Goal: Information Seeking & Learning: Compare options

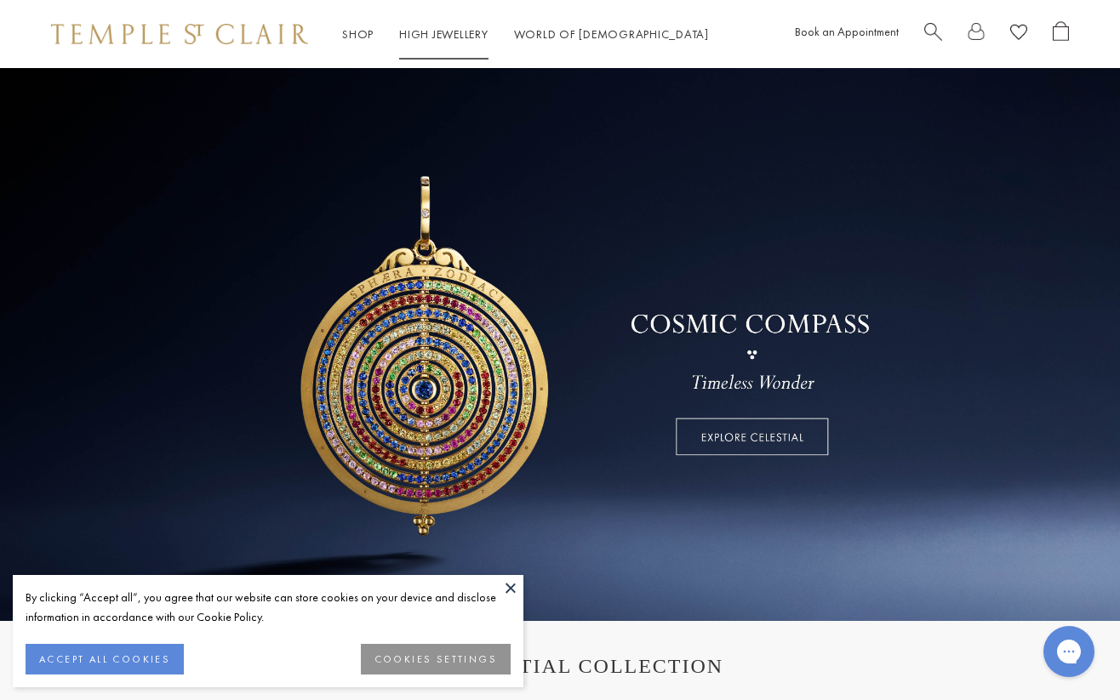
click at [417, 37] on link "High Jewellery High Jewellery" at bounding box center [443, 33] width 89 height 15
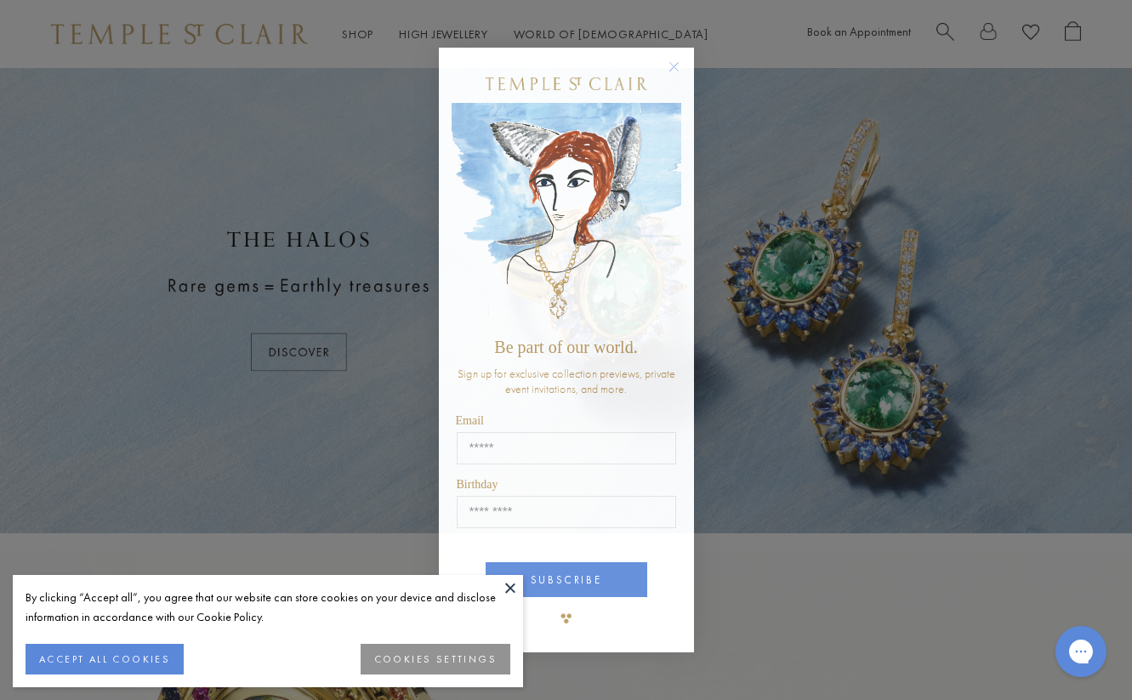
click at [667, 66] on circle "Close dialog" at bounding box center [674, 66] width 20 height 20
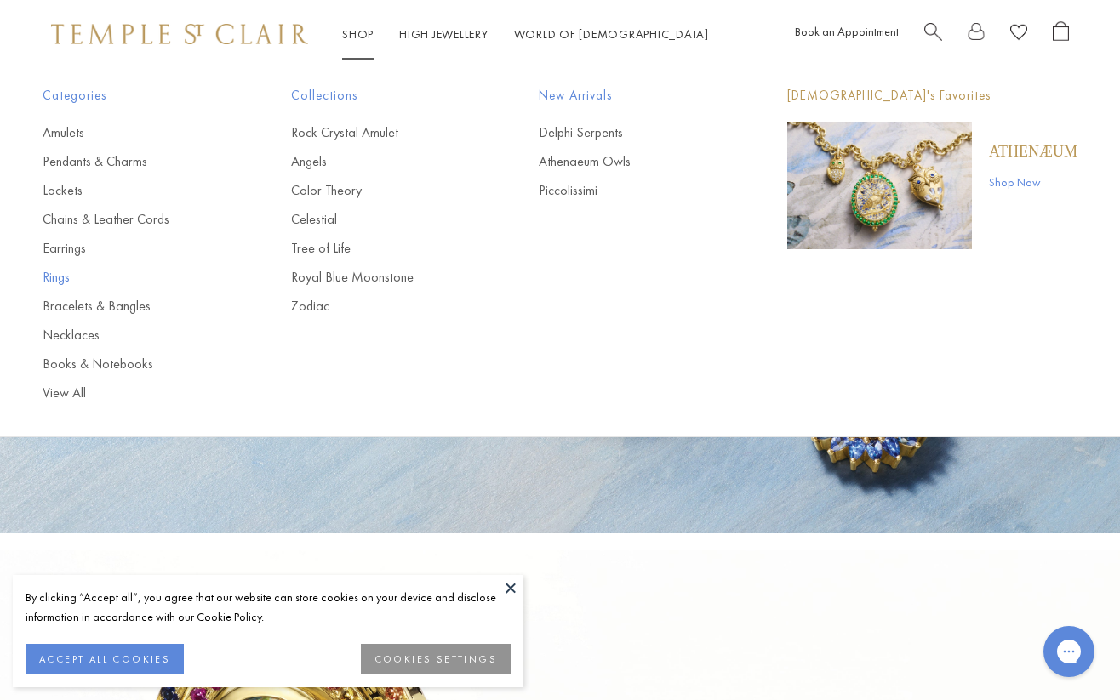
click at [53, 274] on link "Rings" at bounding box center [133, 277] width 180 height 19
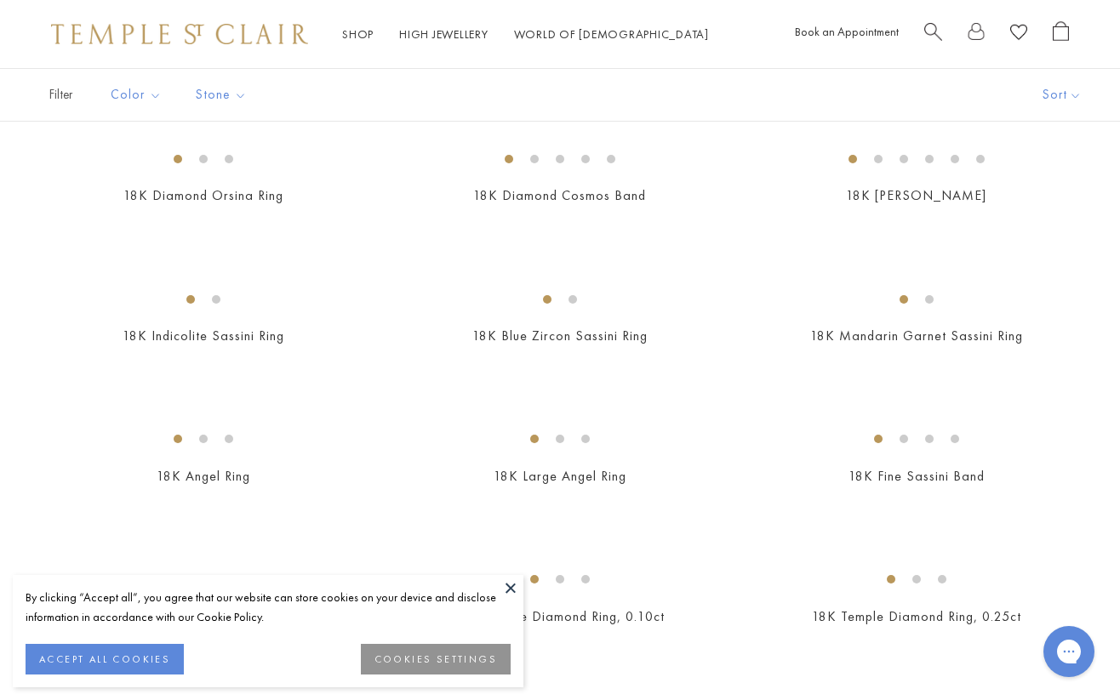
scroll to position [198, 0]
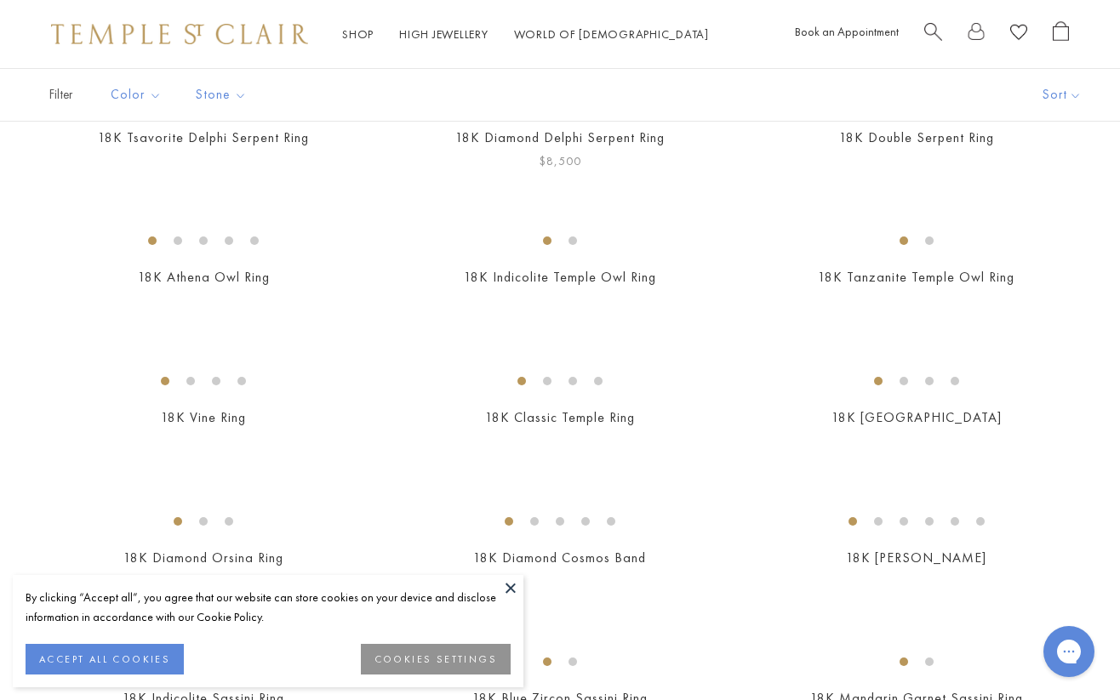
click at [0, 0] on img at bounding box center [0, 0] width 0 height 0
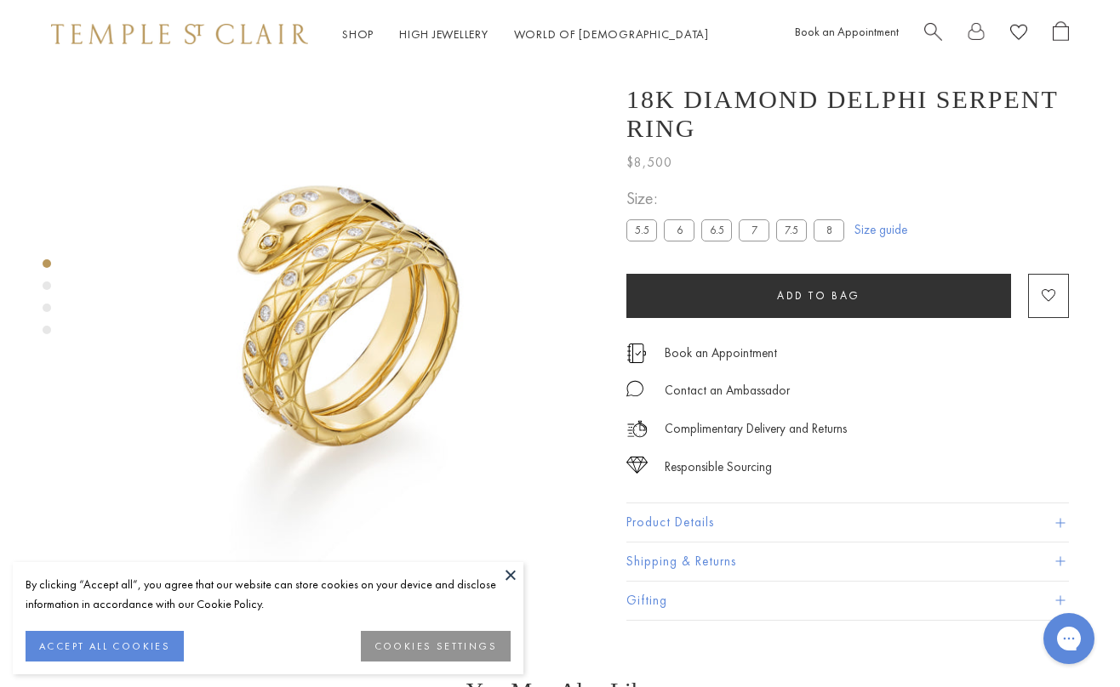
scroll to position [68, 0]
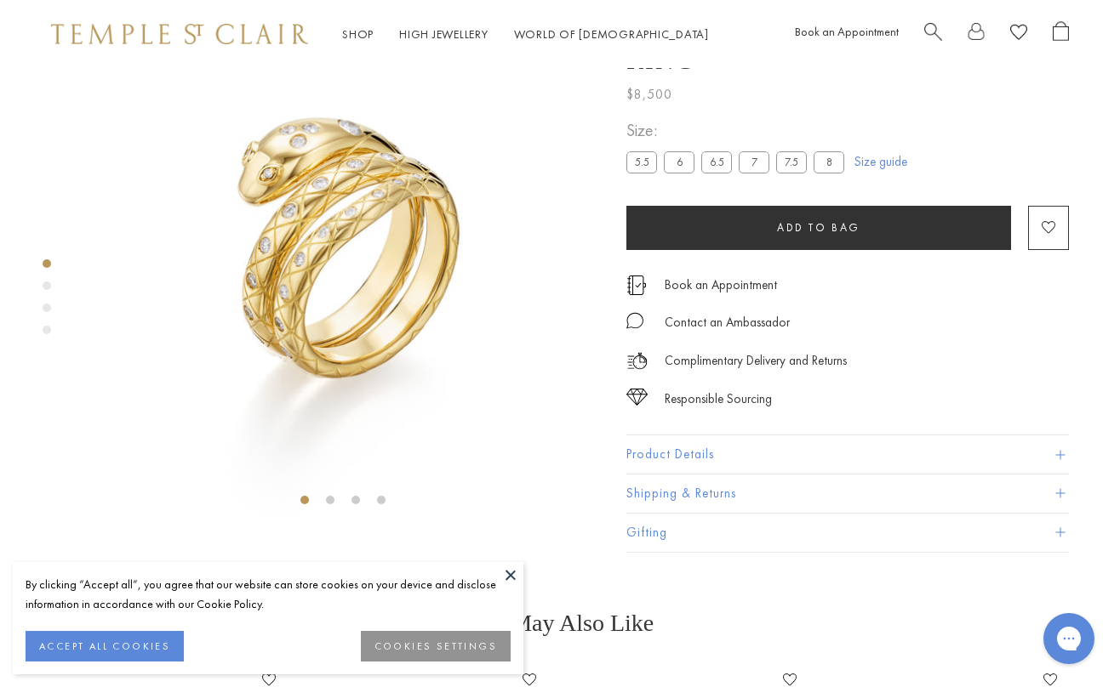
click at [669, 474] on button "Product Details" at bounding box center [847, 455] width 442 height 38
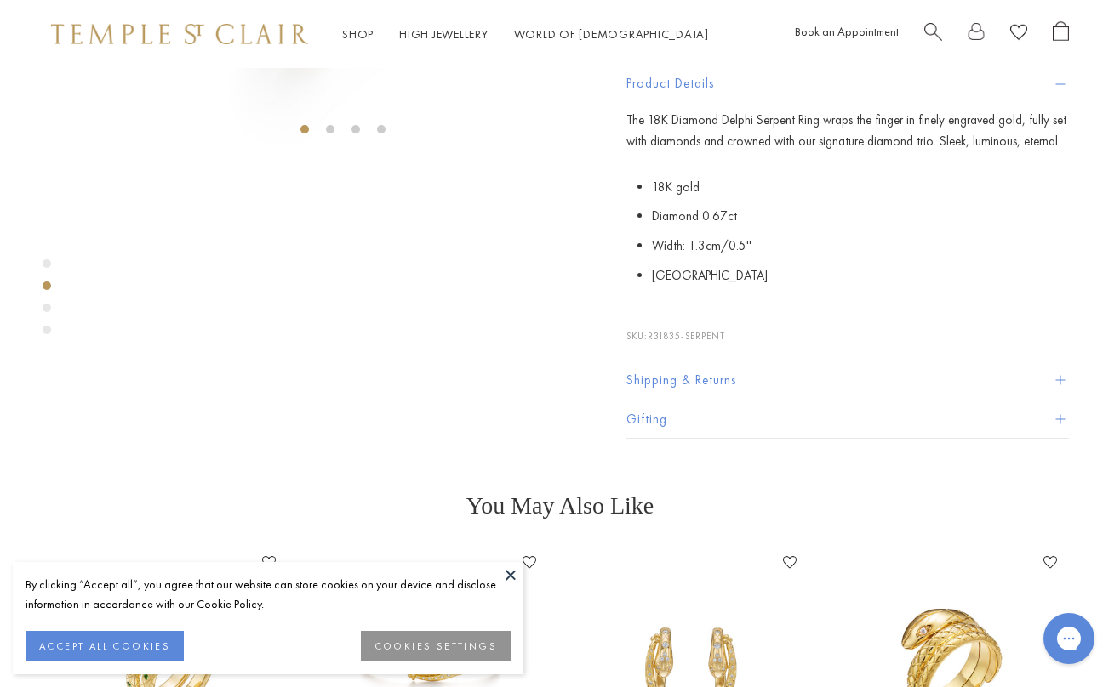
scroll to position [0, 0]
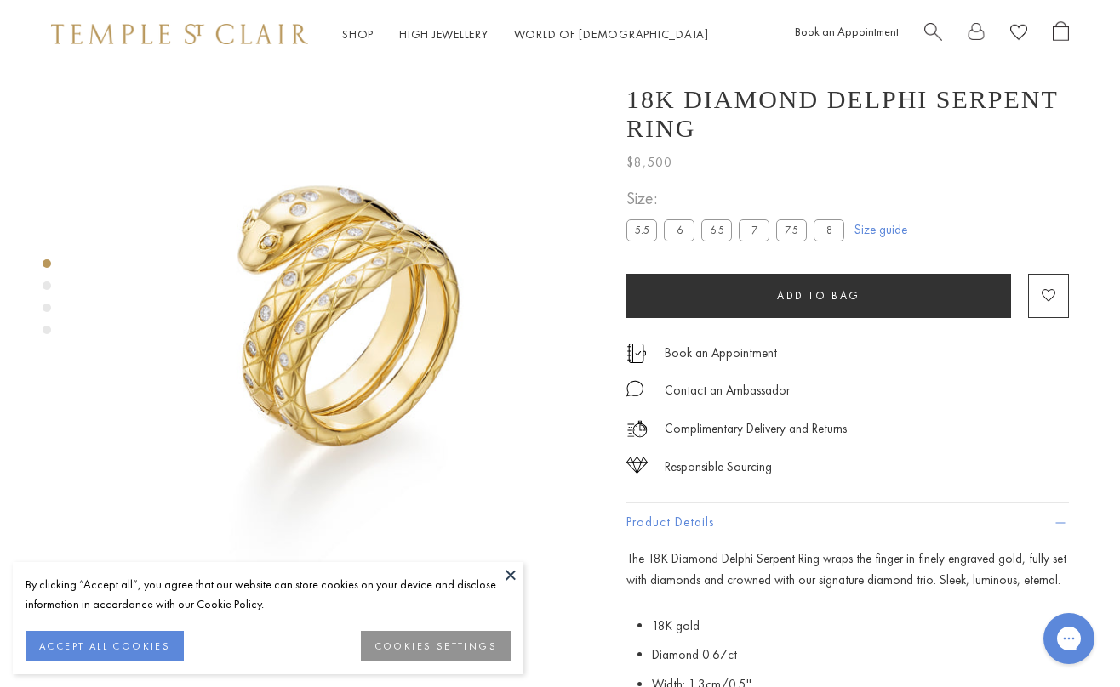
click at [511, 572] on button at bounding box center [511, 575] width 26 height 26
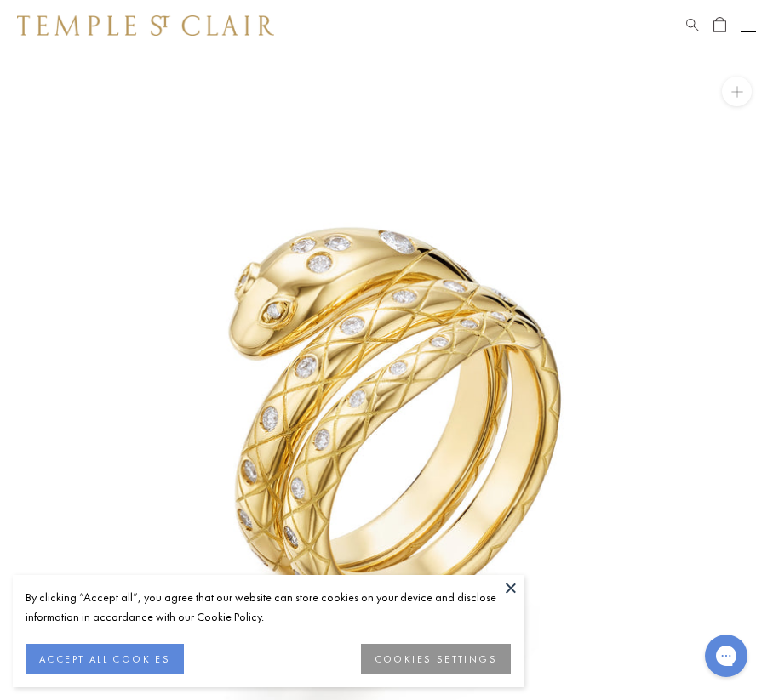
scroll to position [51, 0]
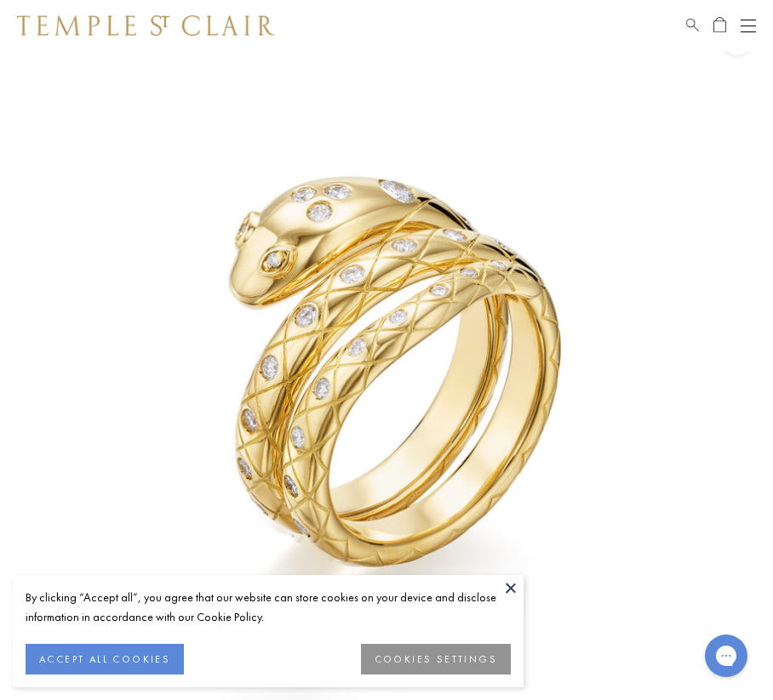
click at [90, 23] on img at bounding box center [145, 25] width 257 height 20
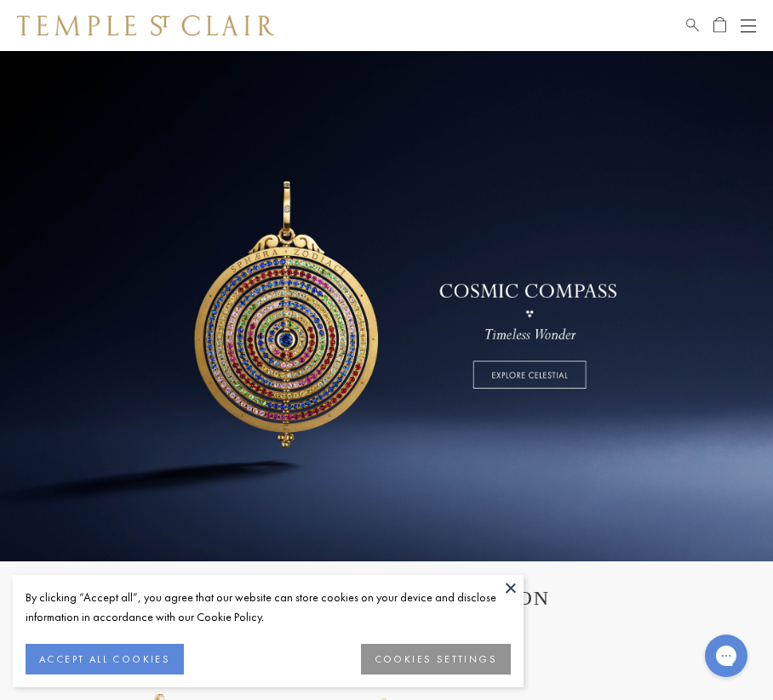
click at [505, 586] on button at bounding box center [511, 588] width 26 height 26
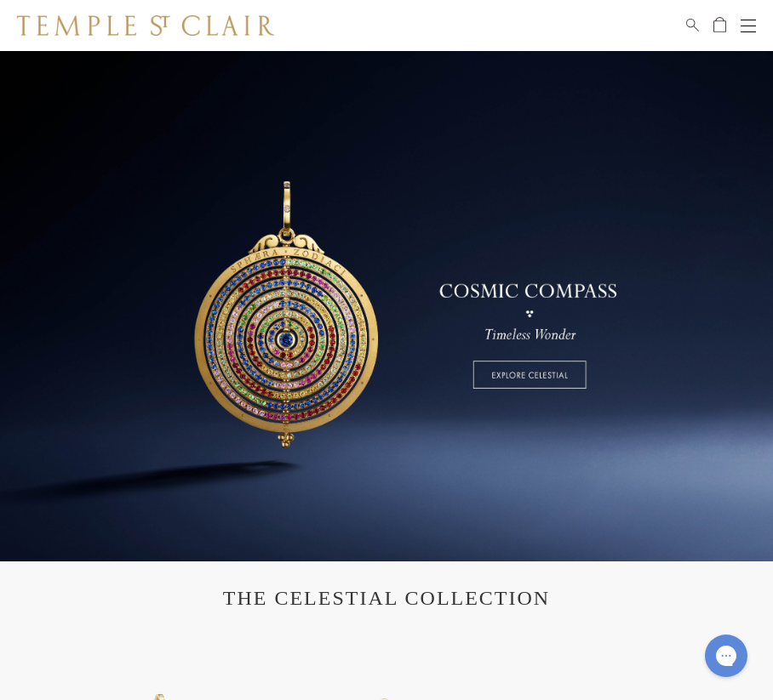
click at [750, 31] on div "Open navigation" at bounding box center [747, 31] width 15 height 1
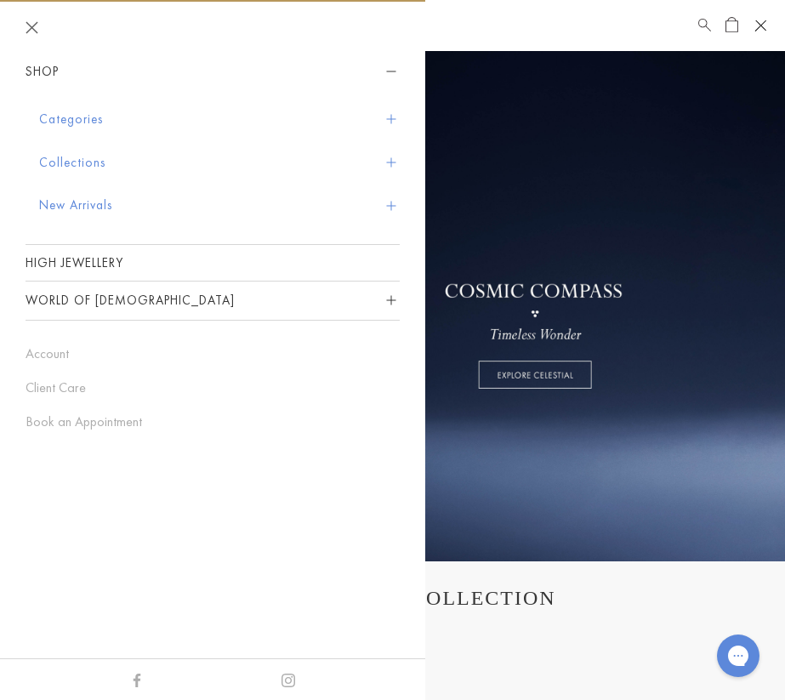
click at [89, 120] on button "Categories" at bounding box center [219, 119] width 361 height 43
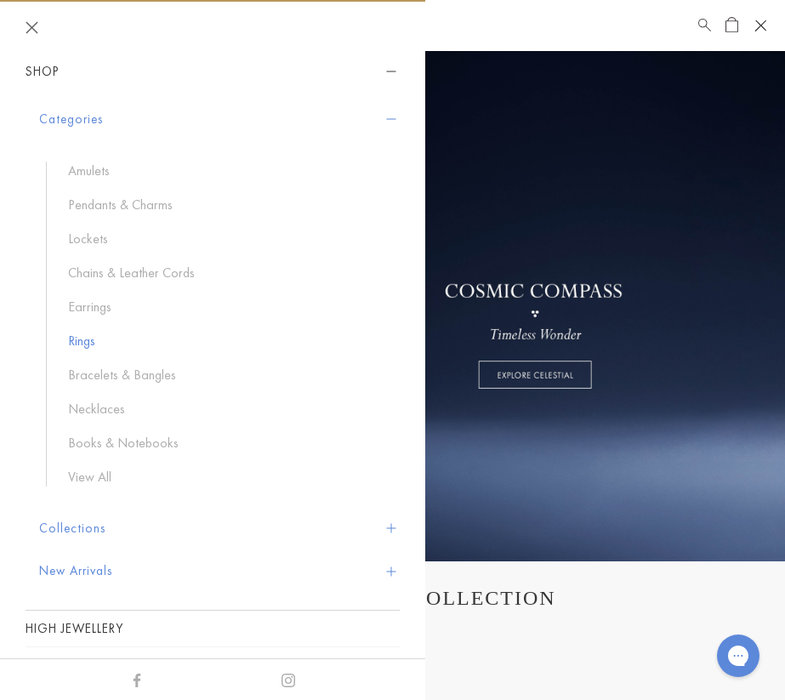
click at [77, 345] on link "Rings" at bounding box center [225, 341] width 315 height 19
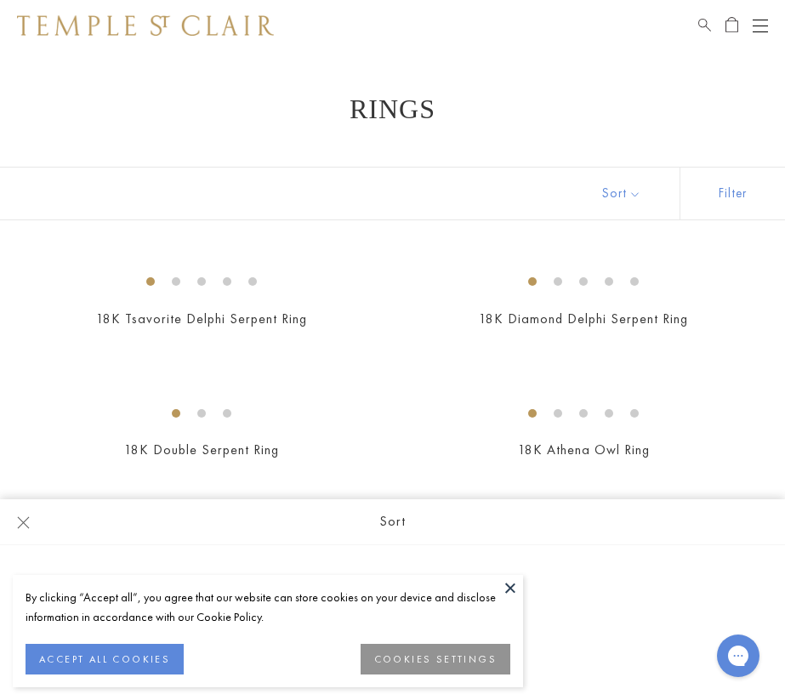
drag, startPoint x: 757, startPoint y: 33, endPoint x: 755, endPoint y: 22, distance: 11.4
click at [756, 33] on button "Open navigation" at bounding box center [760, 25] width 15 height 20
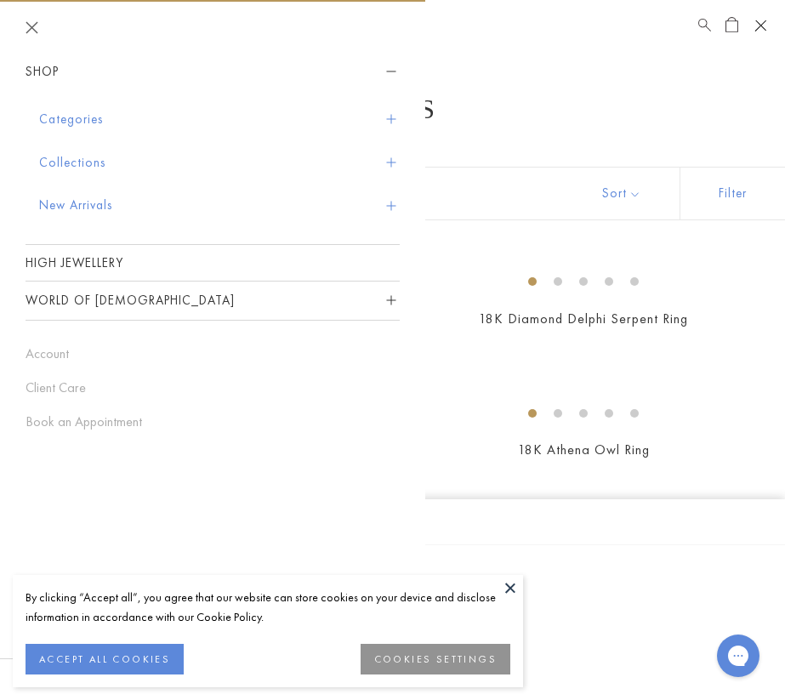
click at [70, 120] on button "Categories" at bounding box center [219, 119] width 361 height 43
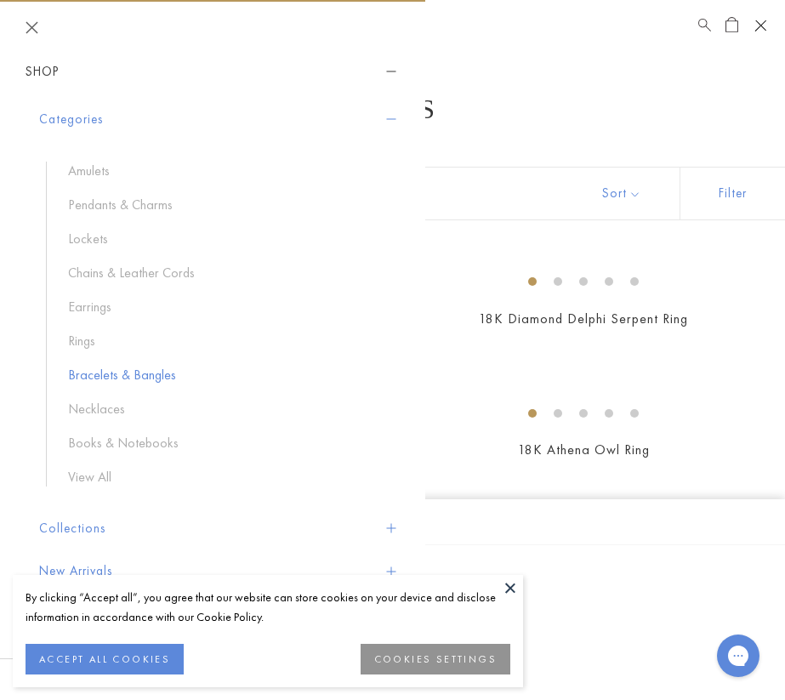
click at [97, 373] on link "Bracelets & Bangles" at bounding box center [225, 375] width 315 height 19
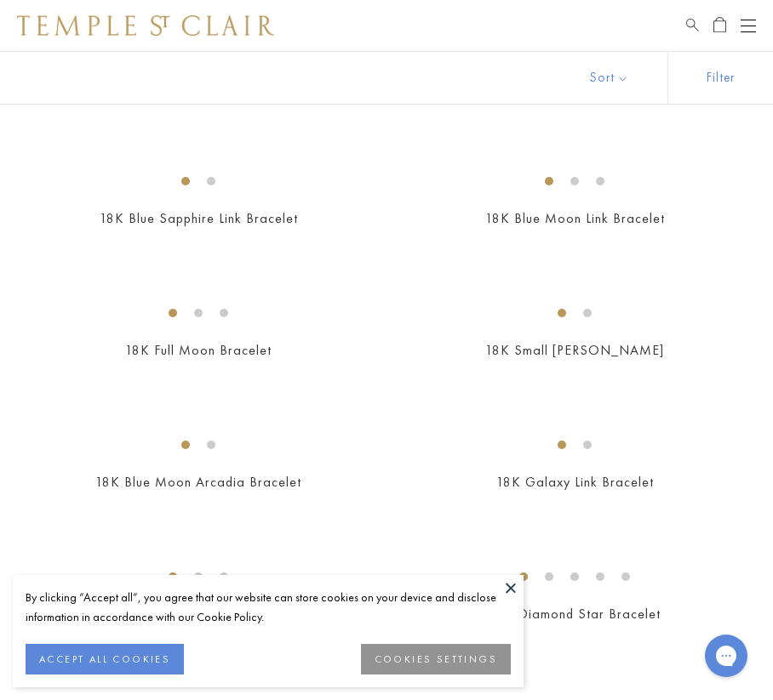
scroll to position [1905, 0]
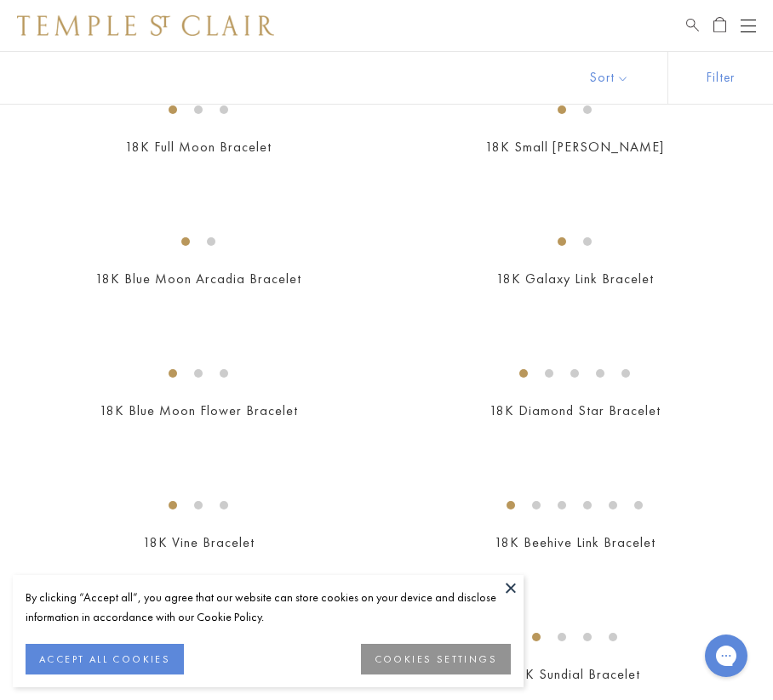
click at [0, 0] on img at bounding box center [0, 0] width 0 height 0
click at [514, 585] on button at bounding box center [511, 588] width 26 height 26
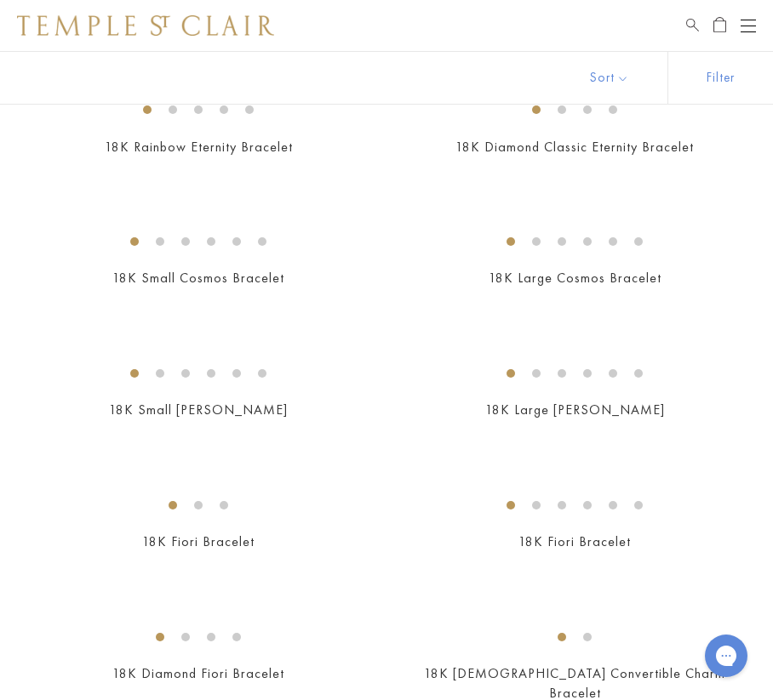
scroll to position [0, 0]
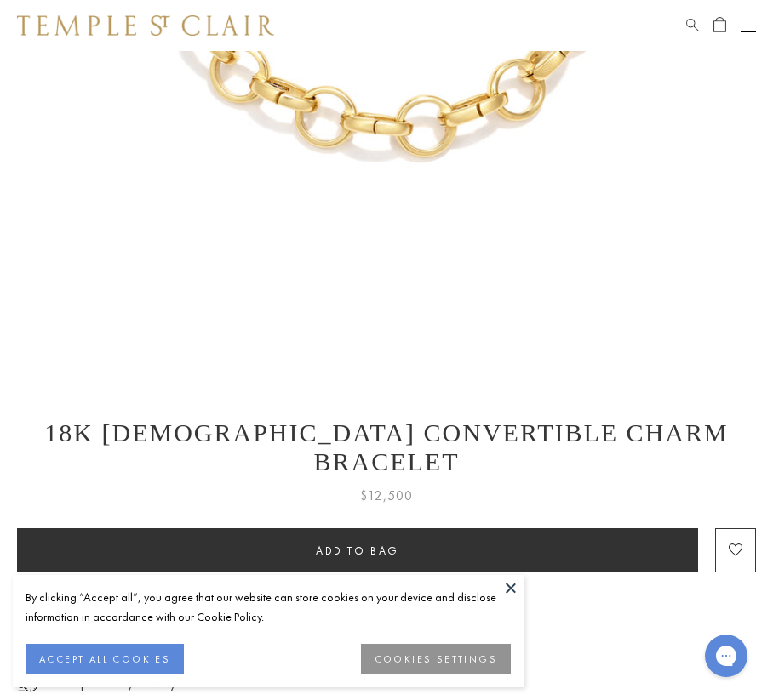
scroll to position [792, 0]
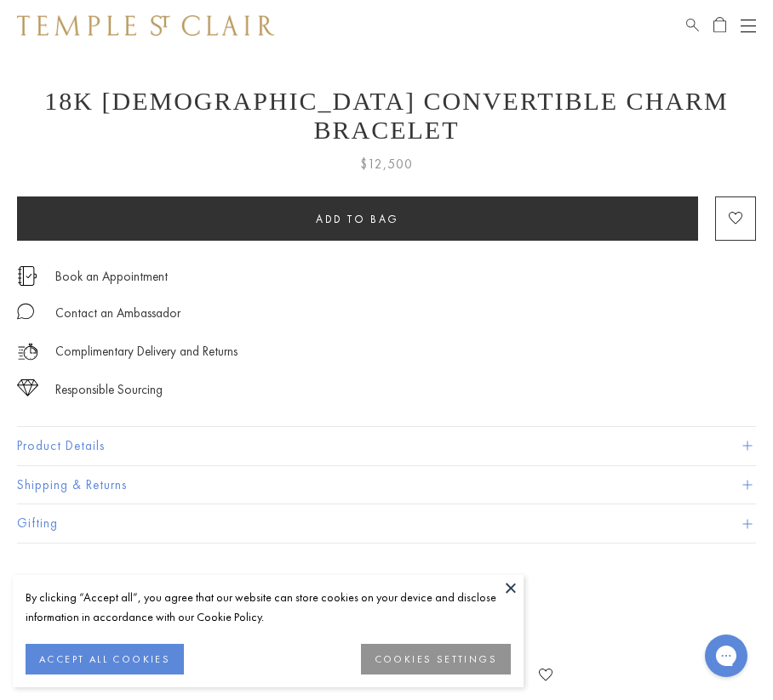
drag, startPoint x: 72, startPoint y: 411, endPoint x: 94, endPoint y: 377, distance: 40.6
click at [72, 427] on button "Product Details" at bounding box center [386, 446] width 739 height 38
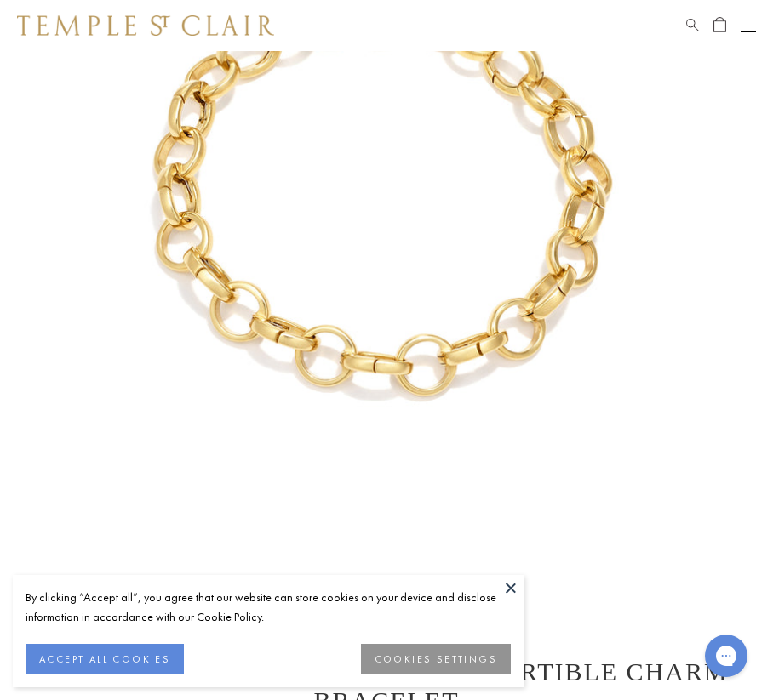
scroll to position [0, 0]
